Goal: Task Accomplishment & Management: Use online tool/utility

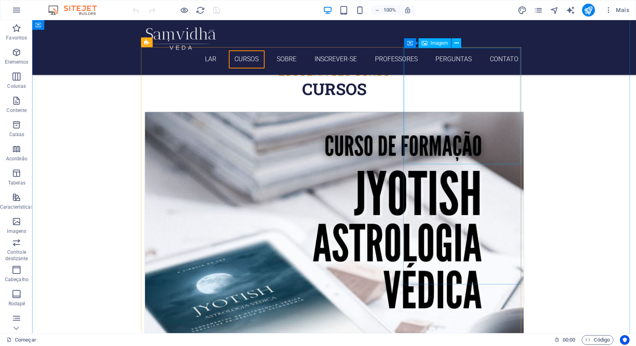
scroll to position [412, 0]
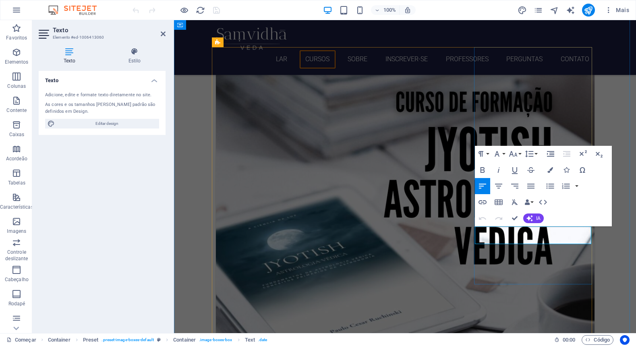
drag, startPoint x: 516, startPoint y: 231, endPoint x: 507, endPoint y: 228, distance: 9.8
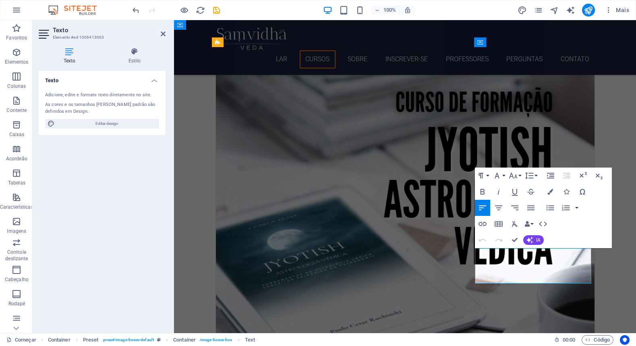
drag, startPoint x: 513, startPoint y: 272, endPoint x: 483, endPoint y: 255, distance: 34.6
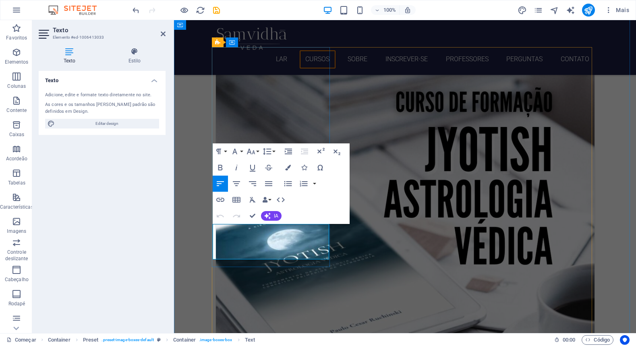
drag, startPoint x: 260, startPoint y: 248, endPoint x: 219, endPoint y: 228, distance: 45.7
